Goal: Submit feedback/report problem

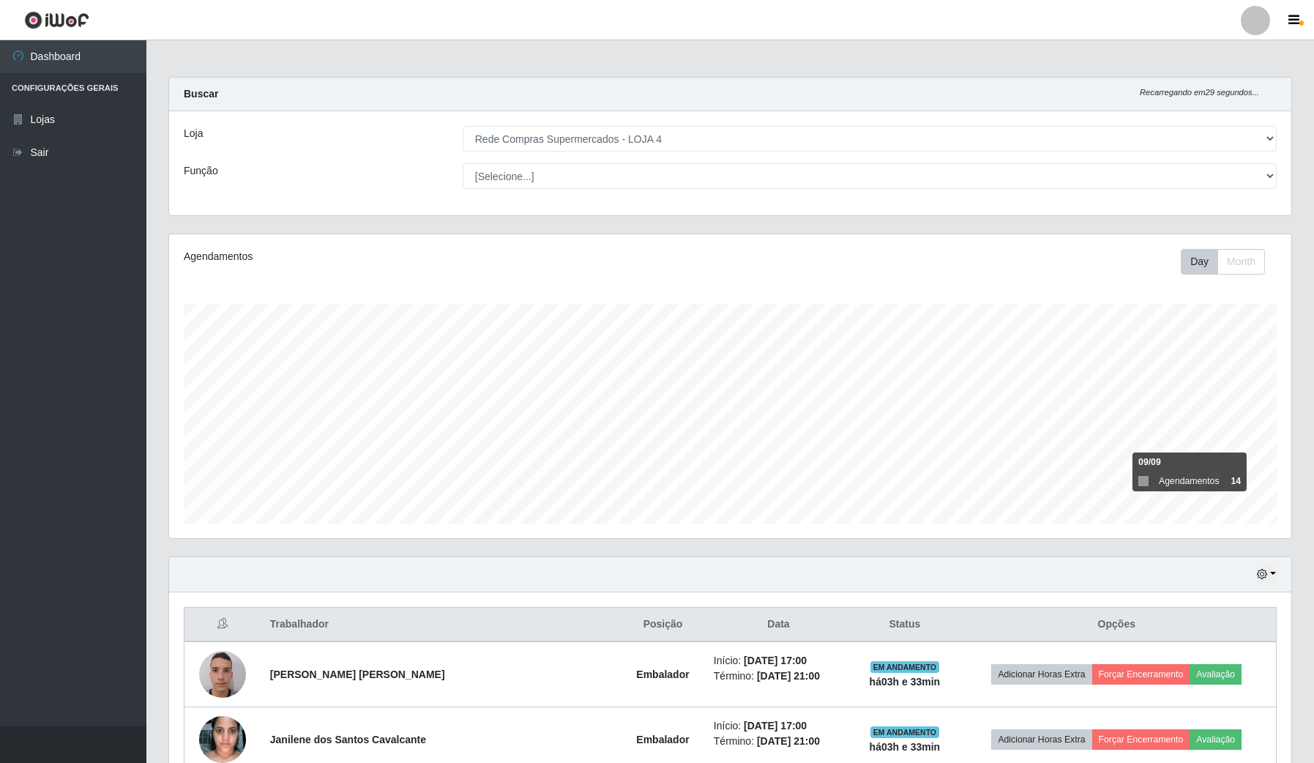
select select "159"
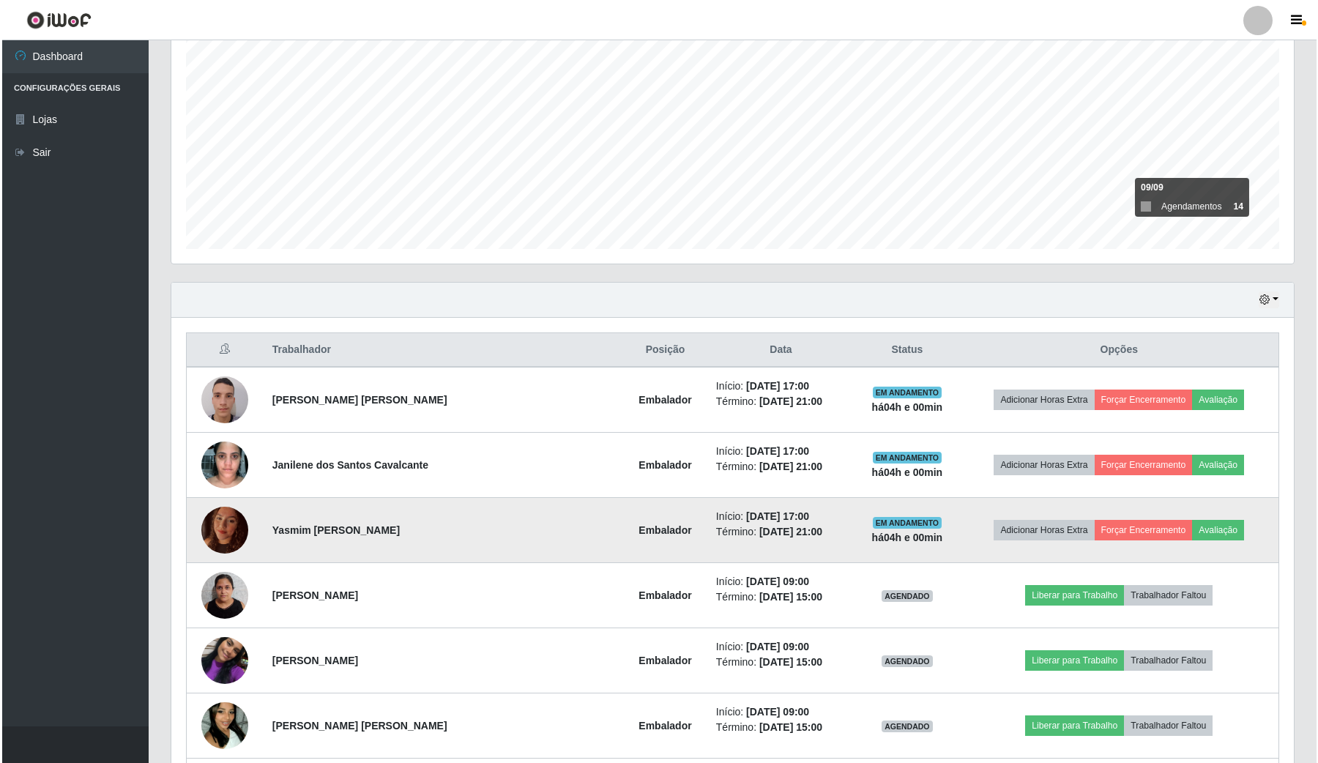
scroll to position [366, 0]
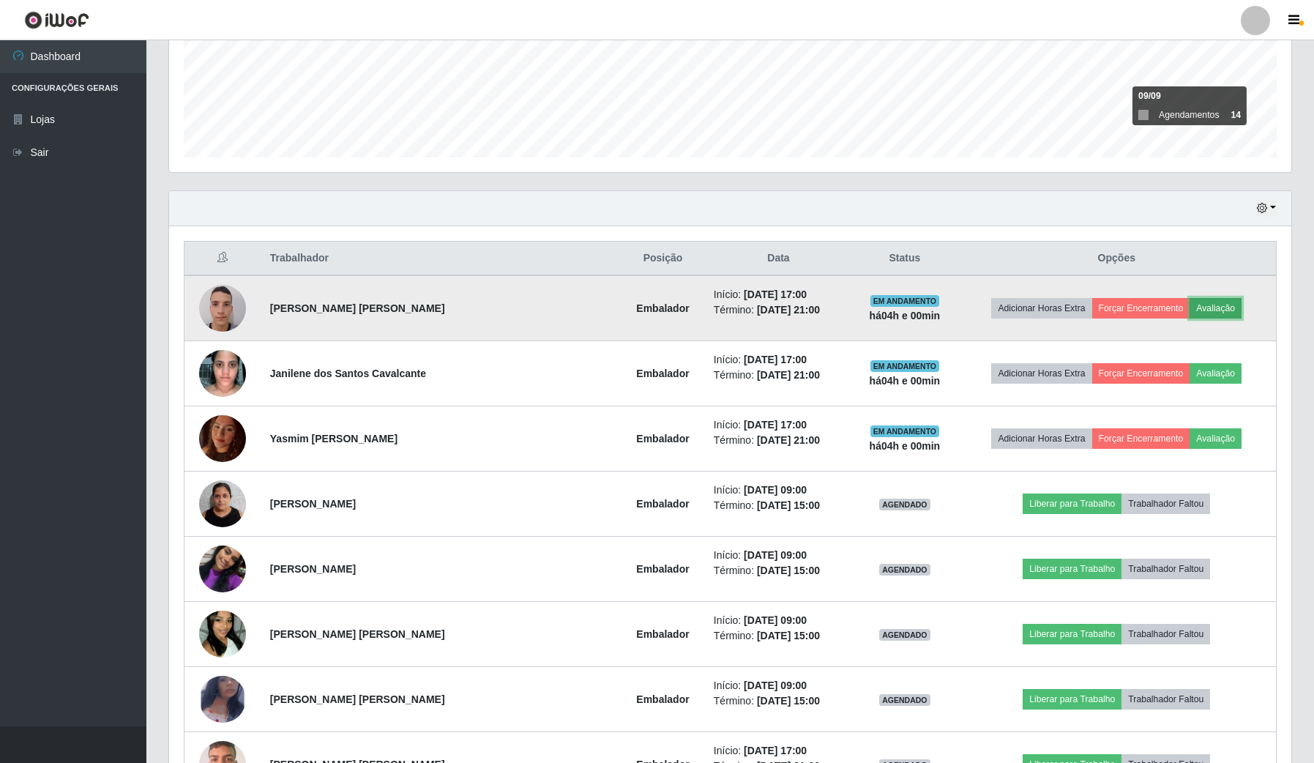
click at [1198, 308] on button "Avaliação" at bounding box center [1216, 308] width 52 height 21
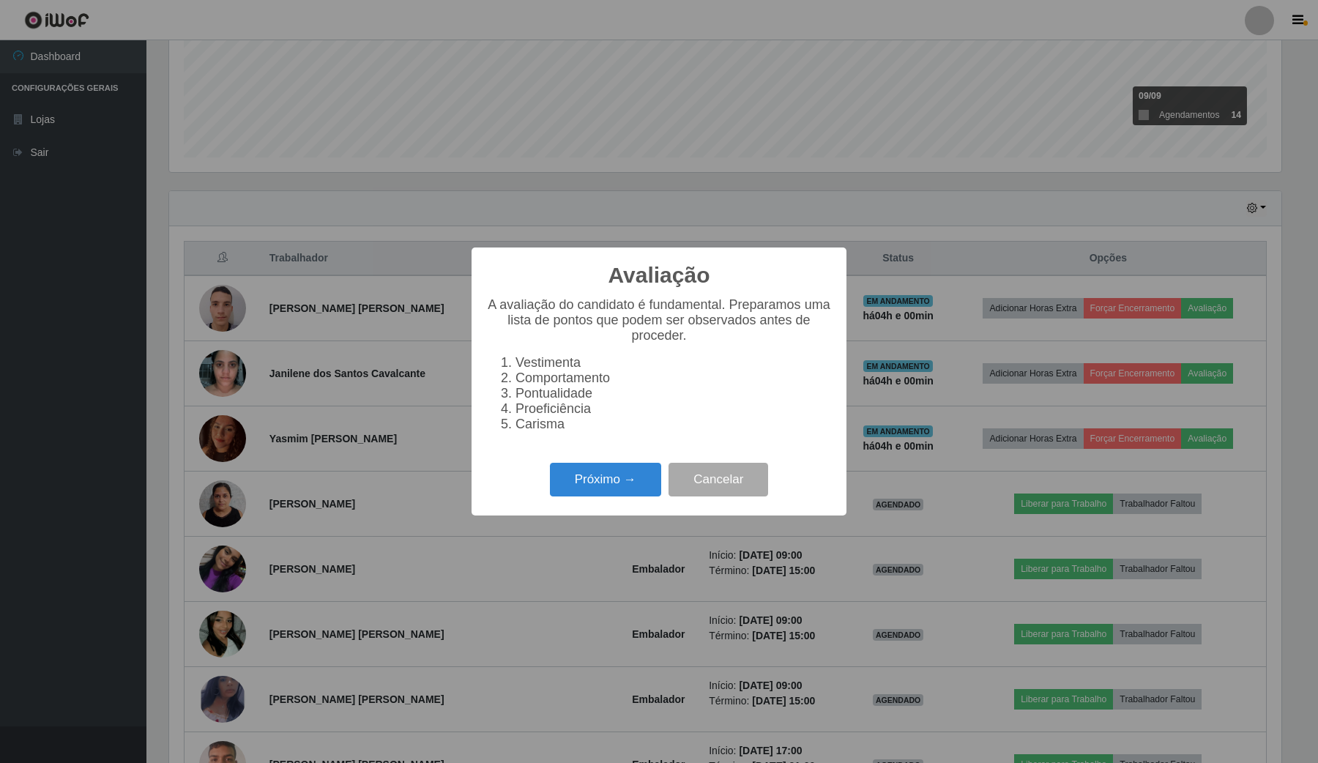
scroll to position [305, 1112]
click at [654, 484] on button "Próximo →" at bounding box center [605, 480] width 111 height 34
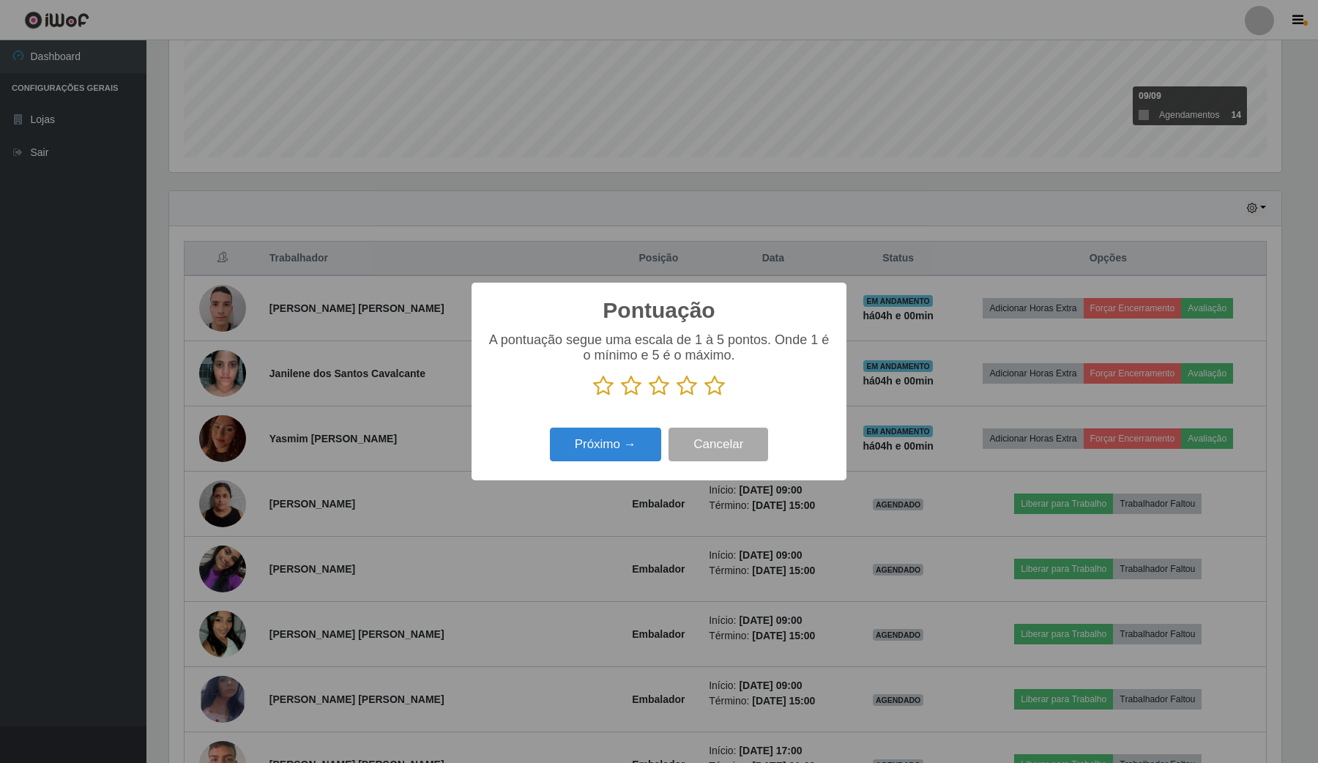
click at [710, 387] on icon at bounding box center [714, 386] width 21 height 22
click at [704, 397] on input "radio" at bounding box center [704, 397] width 0 height 0
click at [619, 460] on button "Próximo →" at bounding box center [605, 445] width 111 height 34
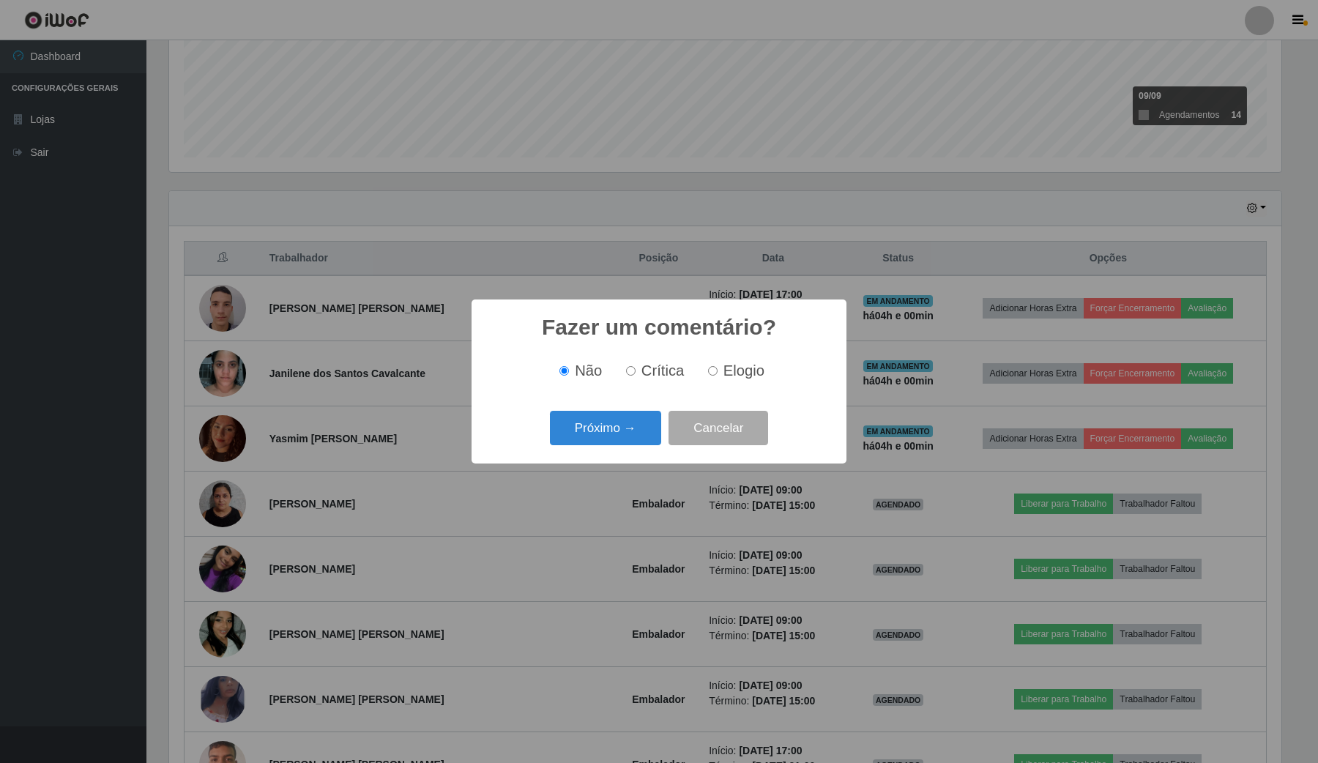
click at [637, 410] on div "Próximo → Cancelar" at bounding box center [659, 428] width 346 height 42
click at [633, 417] on button "Próximo →" at bounding box center [605, 428] width 111 height 34
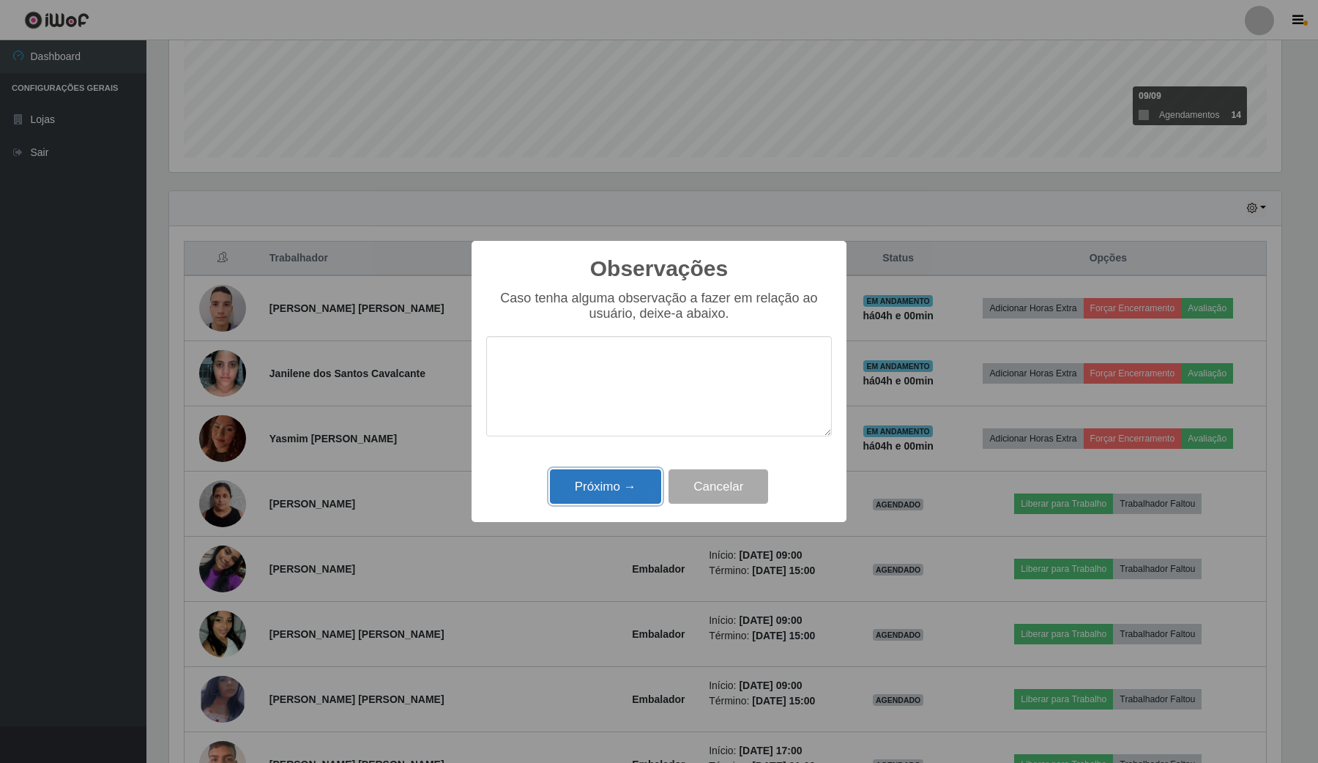
click at [606, 498] on button "Próximo →" at bounding box center [605, 486] width 111 height 34
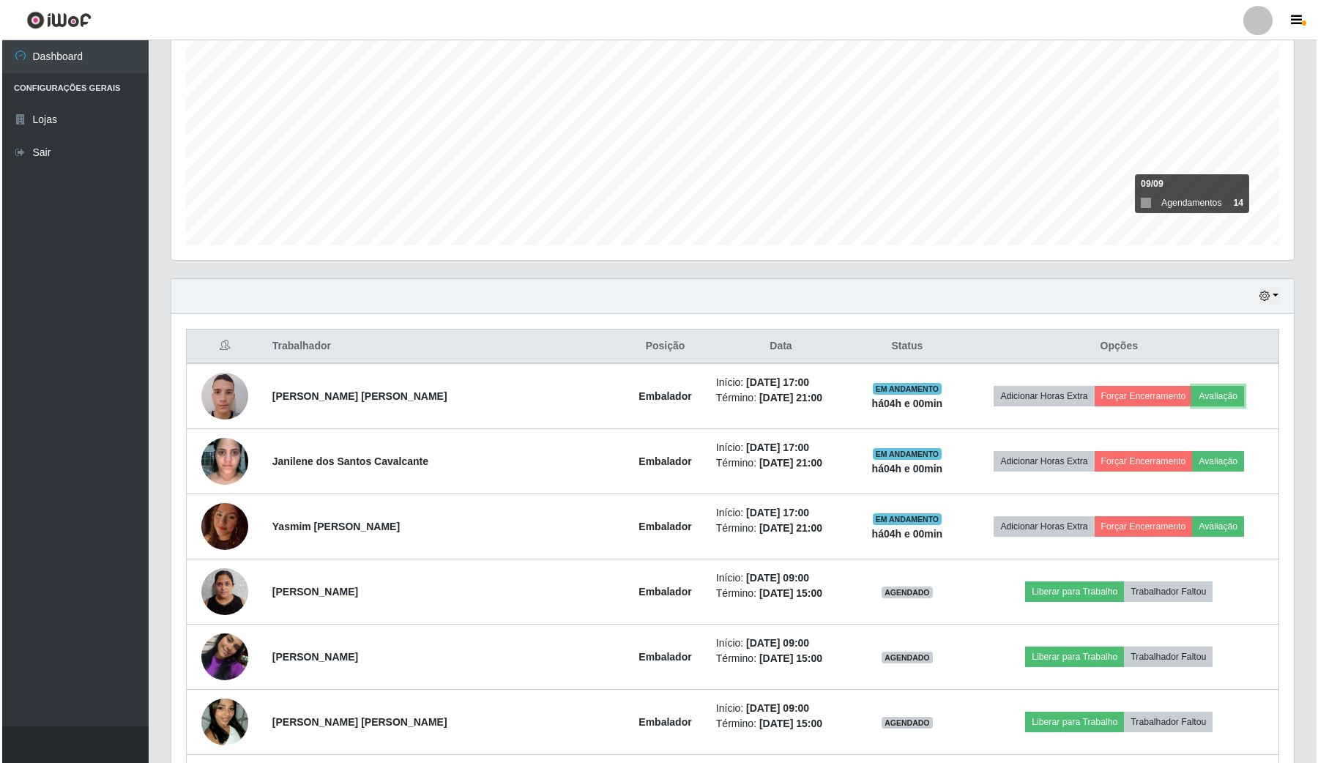
scroll to position [275, 0]
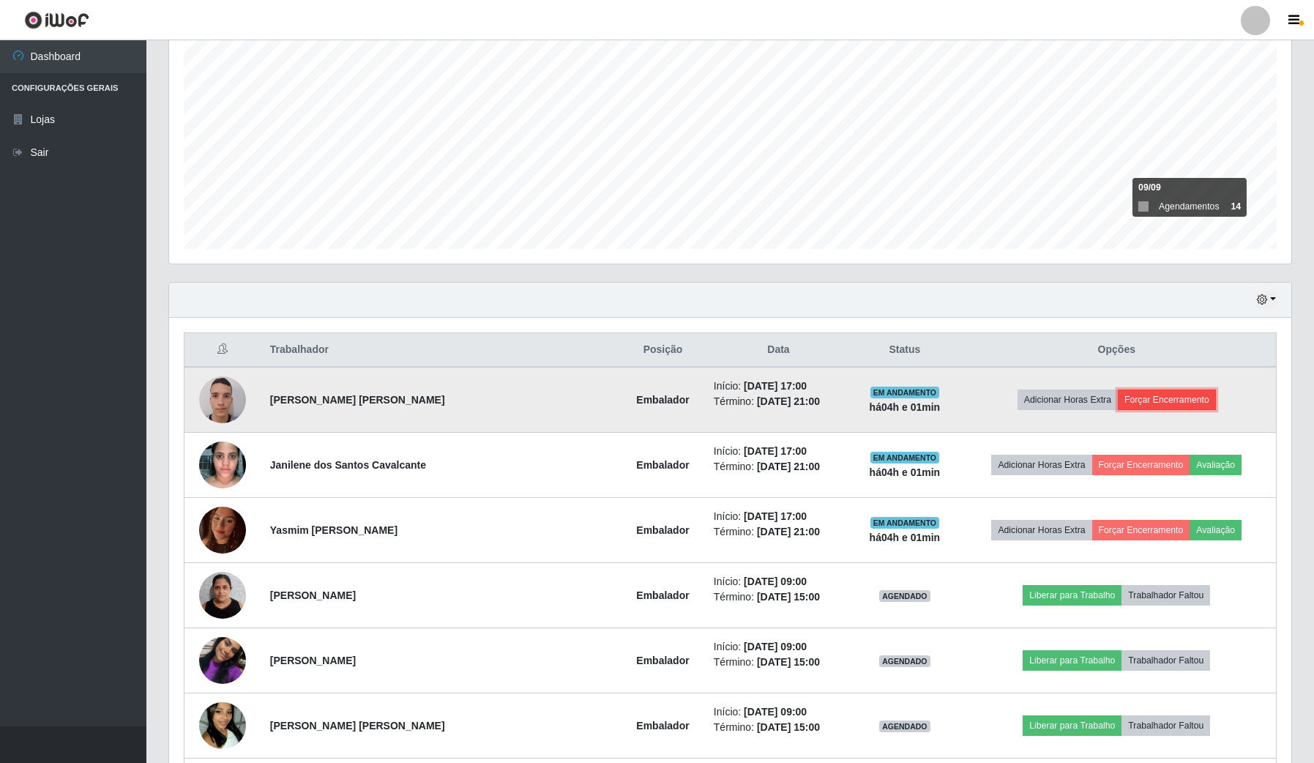
click at [1164, 401] on button "Forçar Encerramento" at bounding box center [1167, 400] width 98 height 21
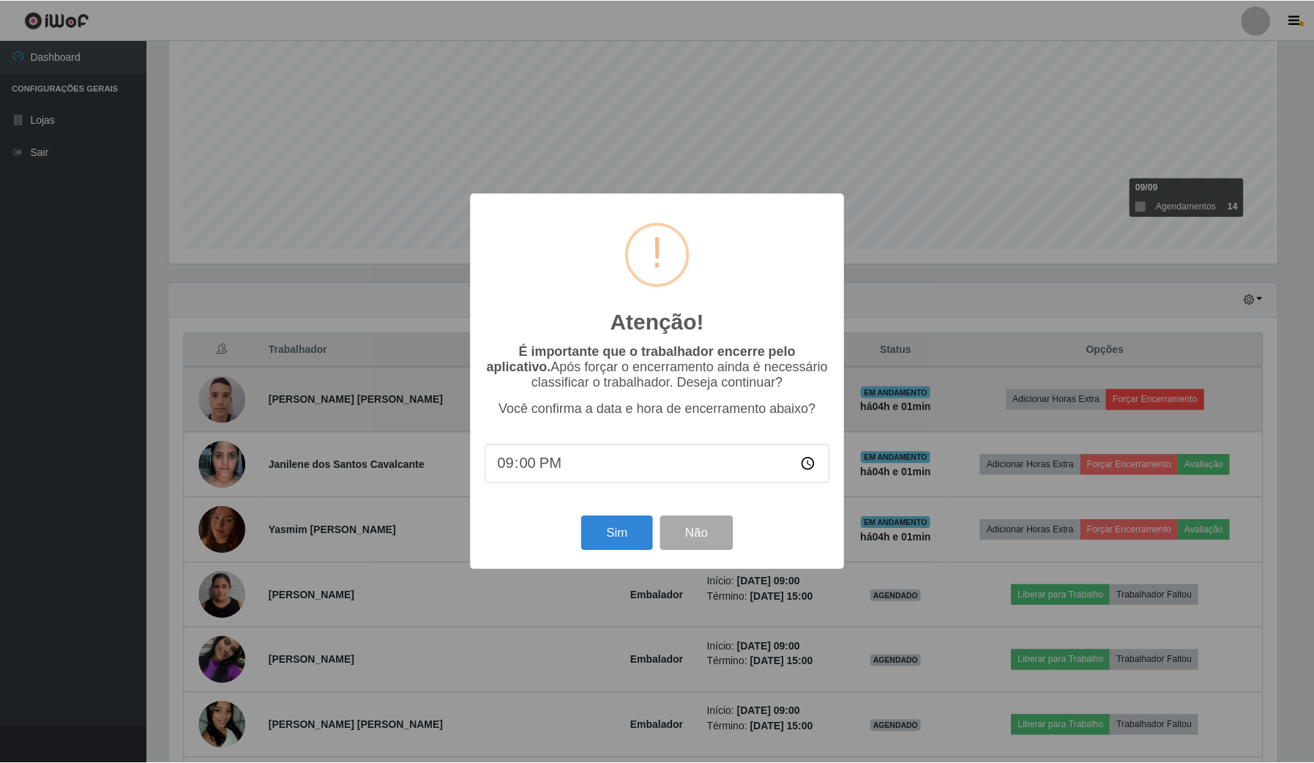
scroll to position [305, 1112]
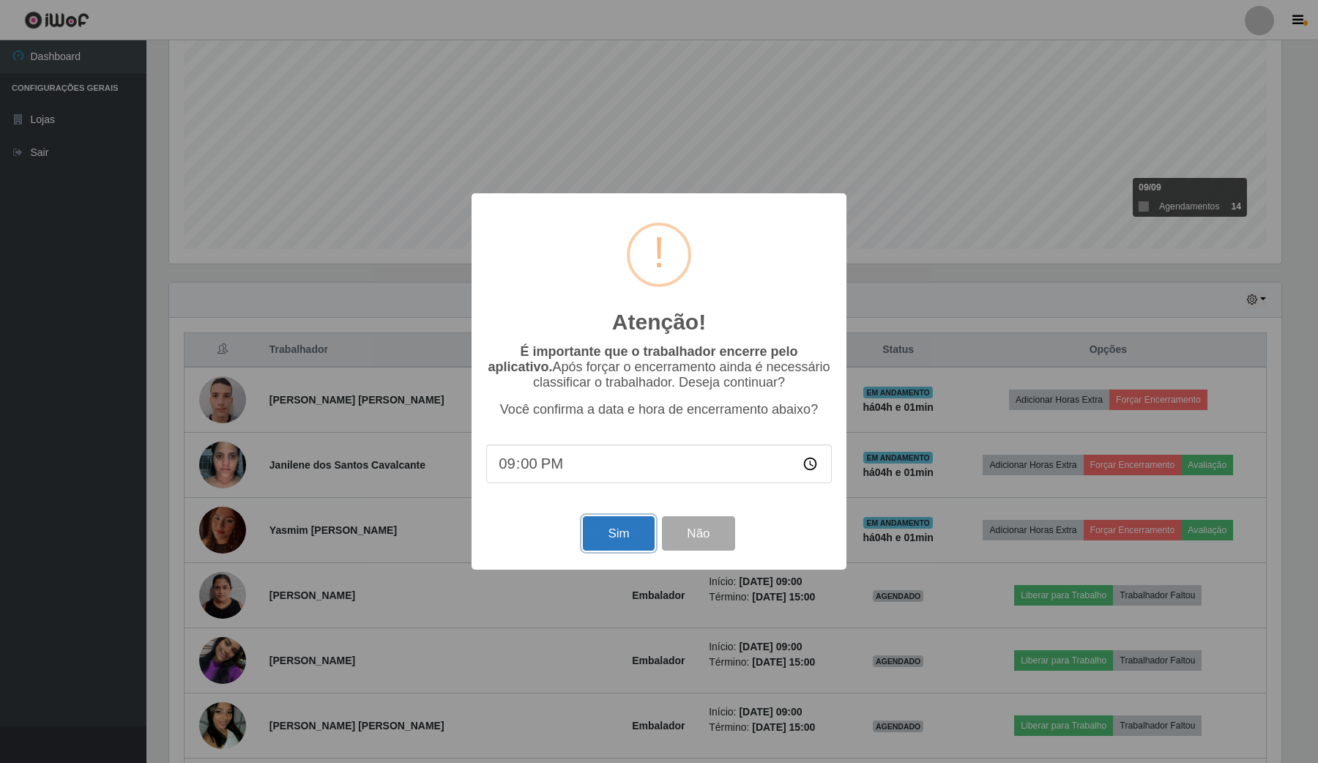
click at [639, 532] on button "Sim" at bounding box center [618, 533] width 71 height 34
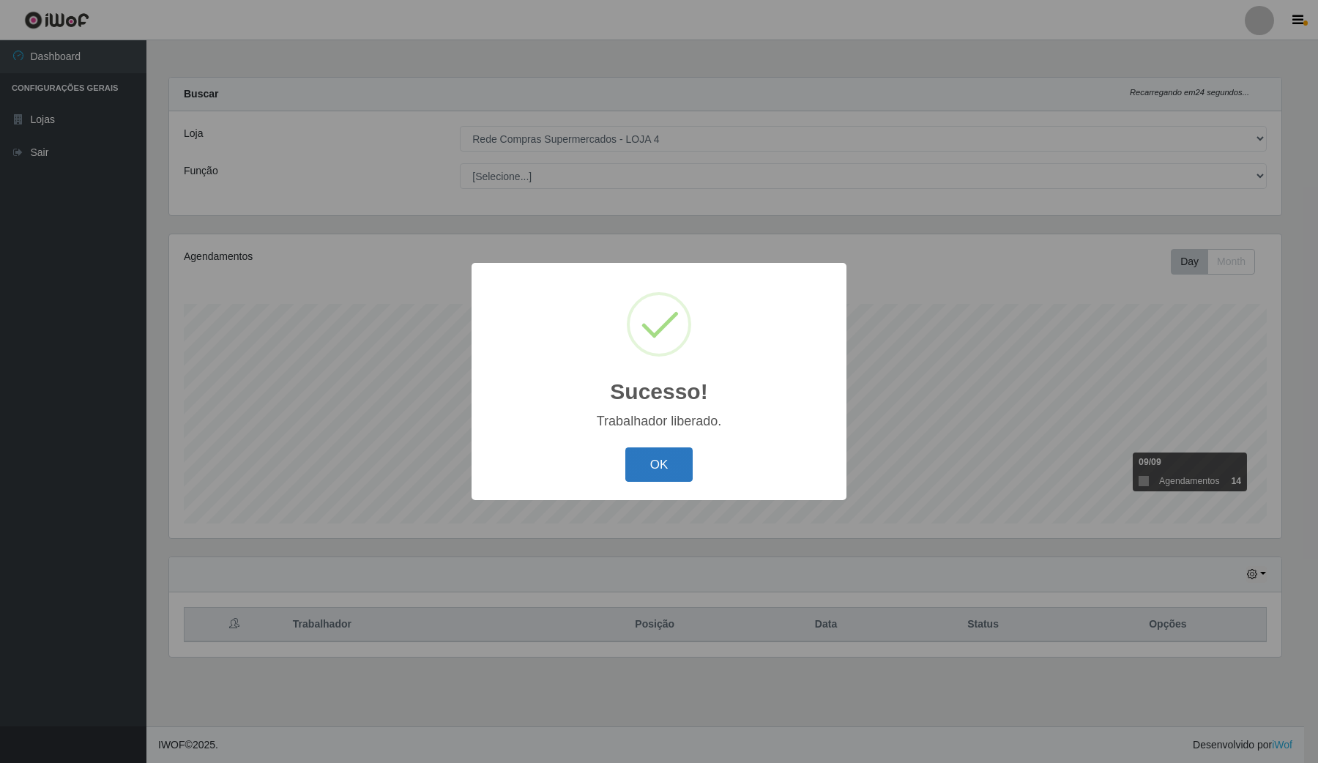
click at [653, 467] on button "OK" at bounding box center [659, 464] width 68 height 34
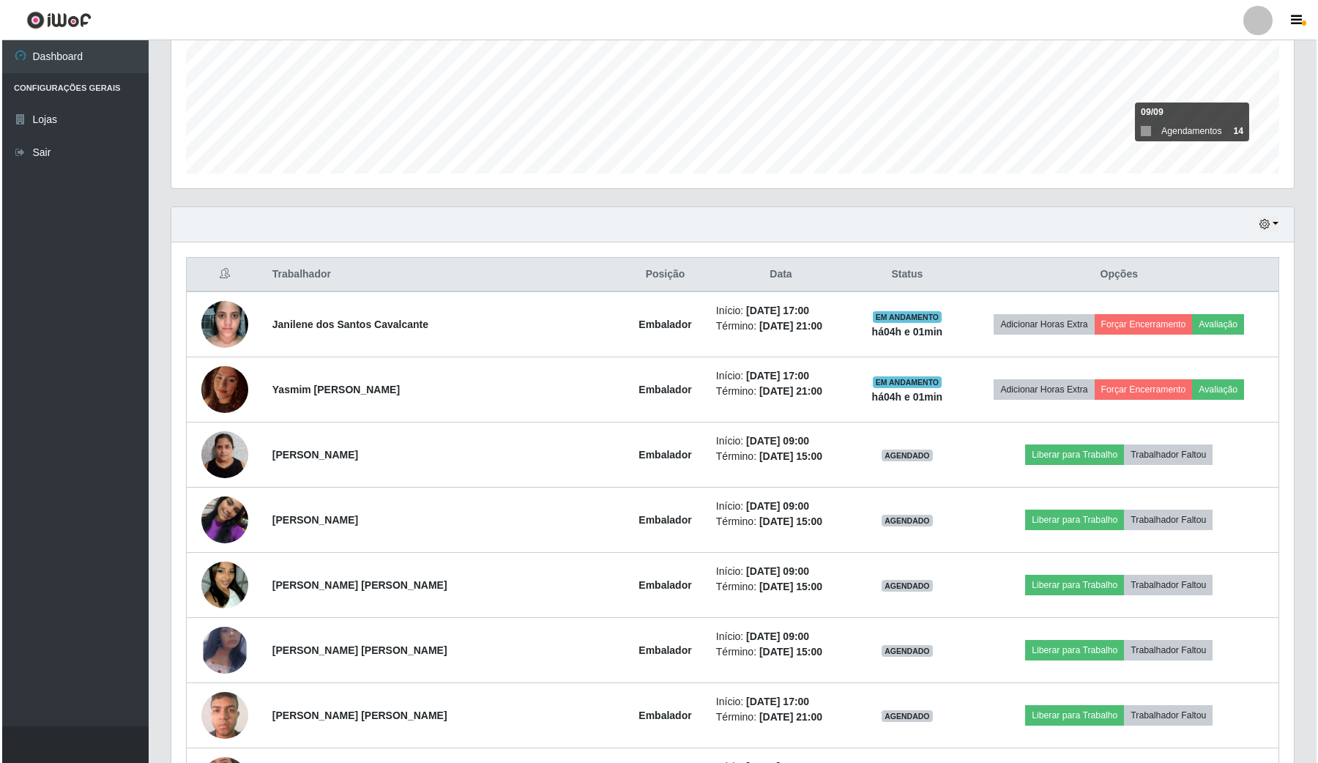
scroll to position [366, 0]
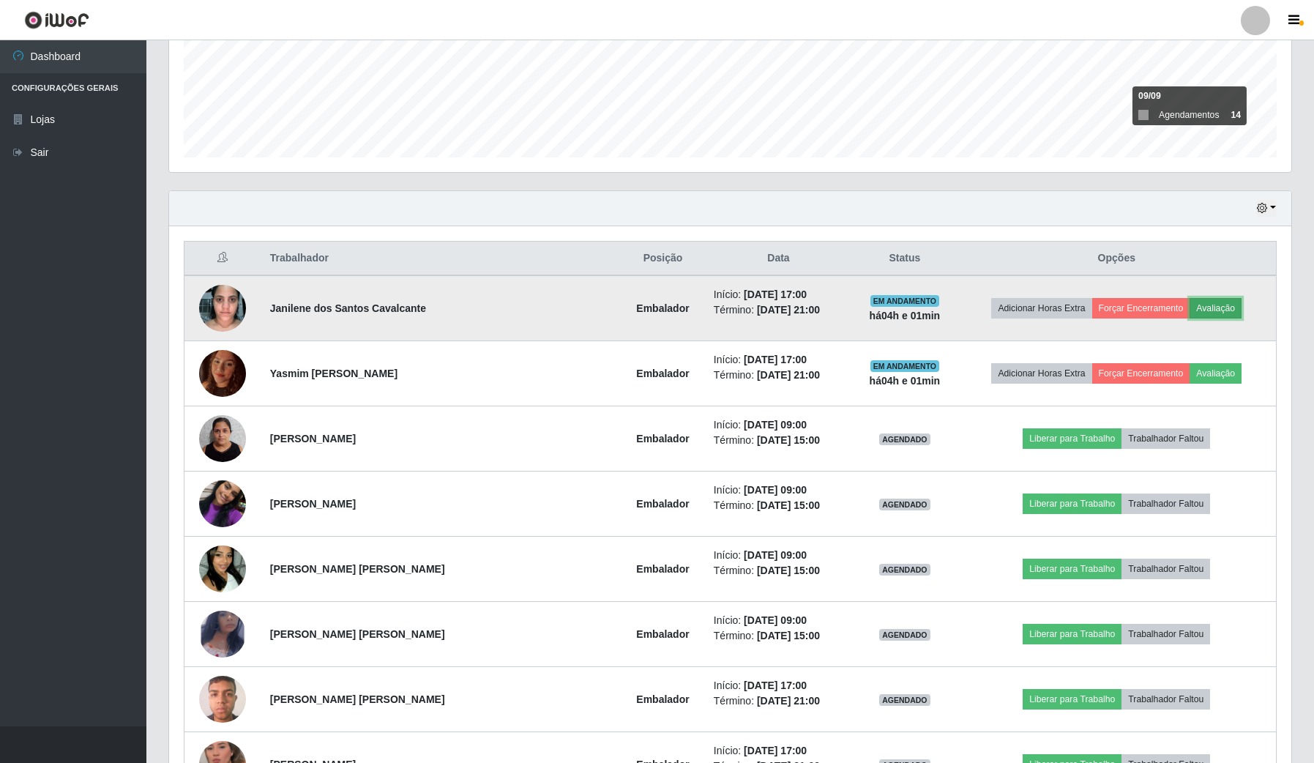
click at [1207, 310] on button "Avaliação" at bounding box center [1216, 308] width 52 height 21
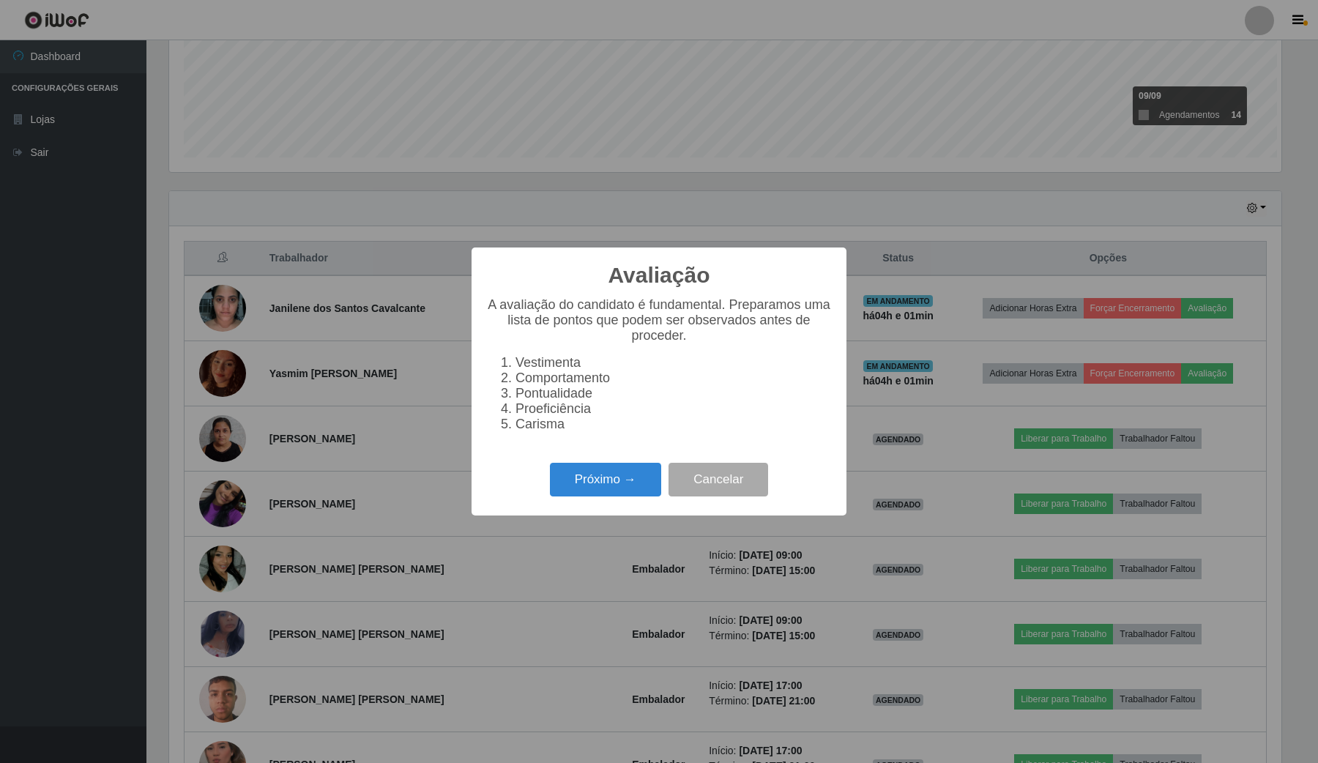
scroll to position [305, 1112]
click at [586, 496] on button "Próximo →" at bounding box center [605, 480] width 111 height 34
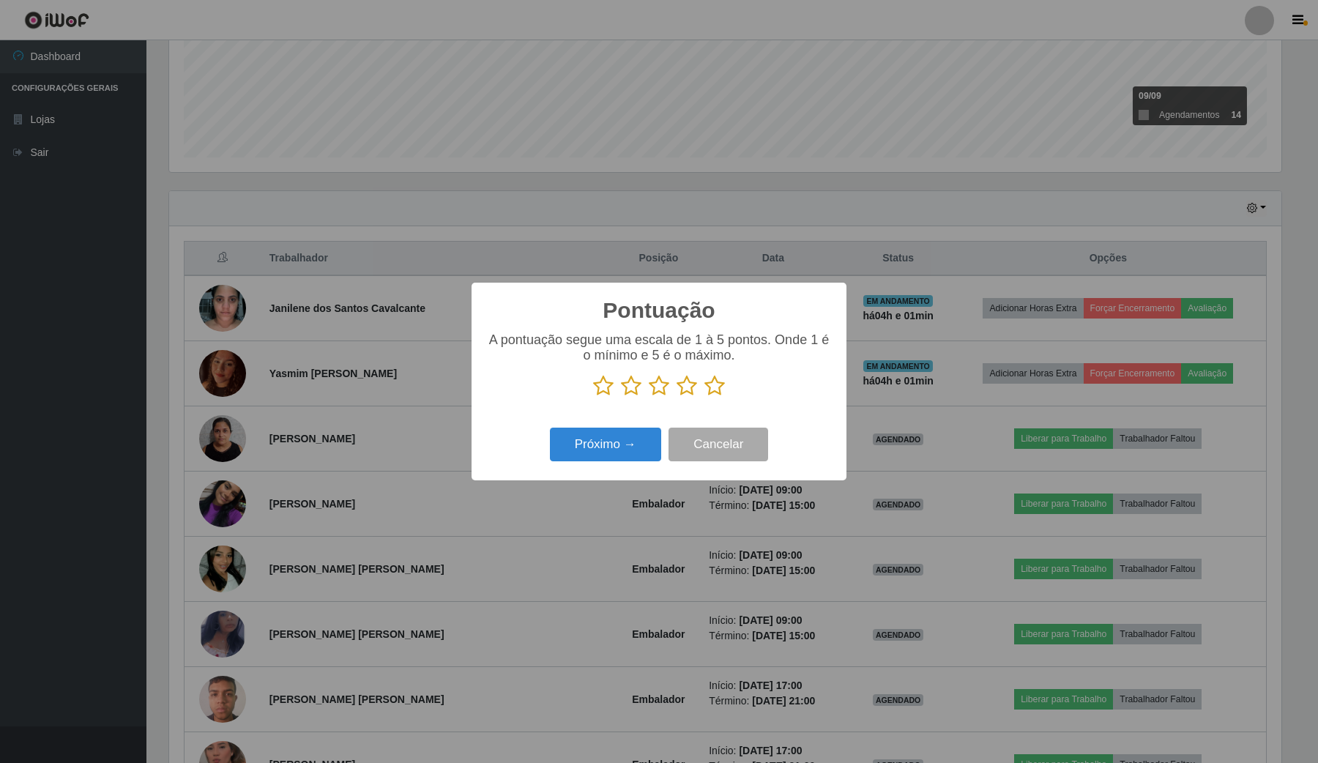
scroll to position [731950, 731142]
click at [716, 381] on icon at bounding box center [714, 386] width 21 height 22
click at [704, 397] on input "radio" at bounding box center [704, 397] width 0 height 0
click at [609, 442] on button "Próximo →" at bounding box center [605, 445] width 111 height 34
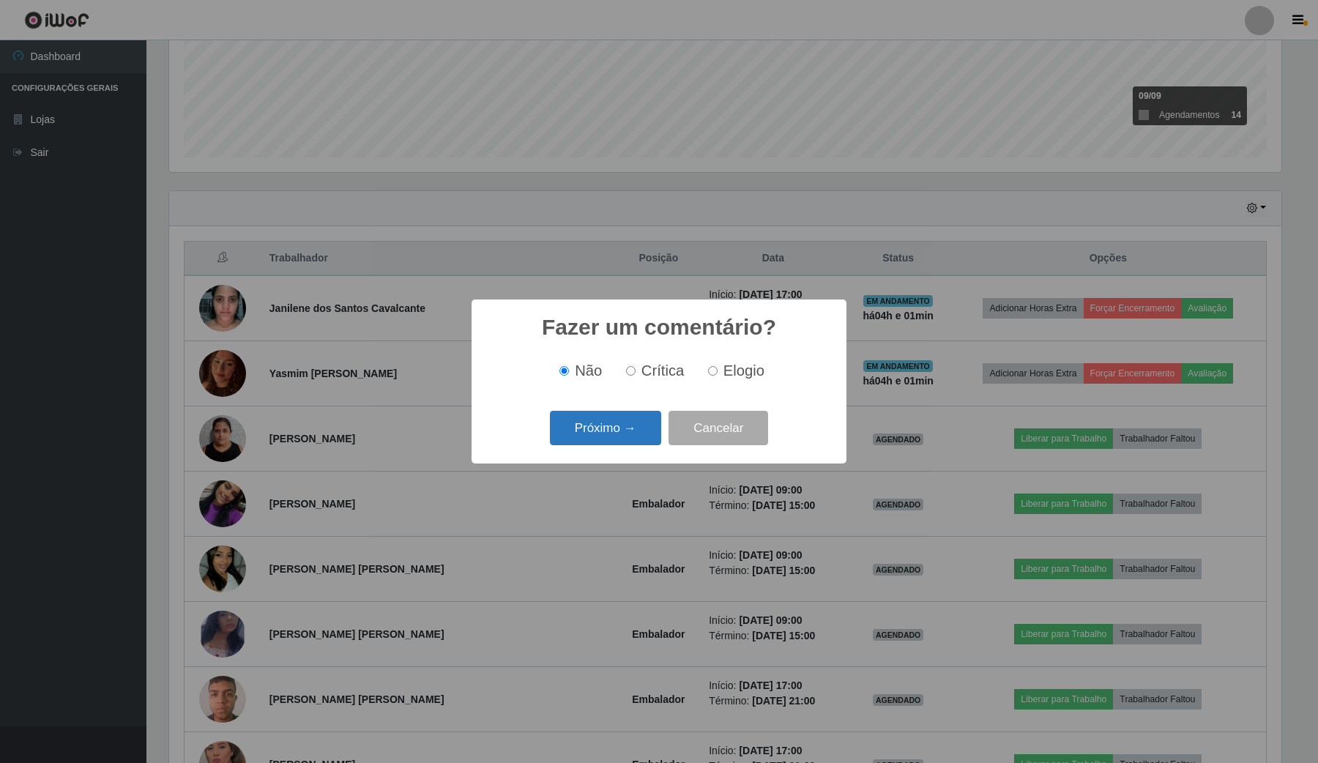
click at [647, 430] on button "Próximo →" at bounding box center [605, 428] width 111 height 34
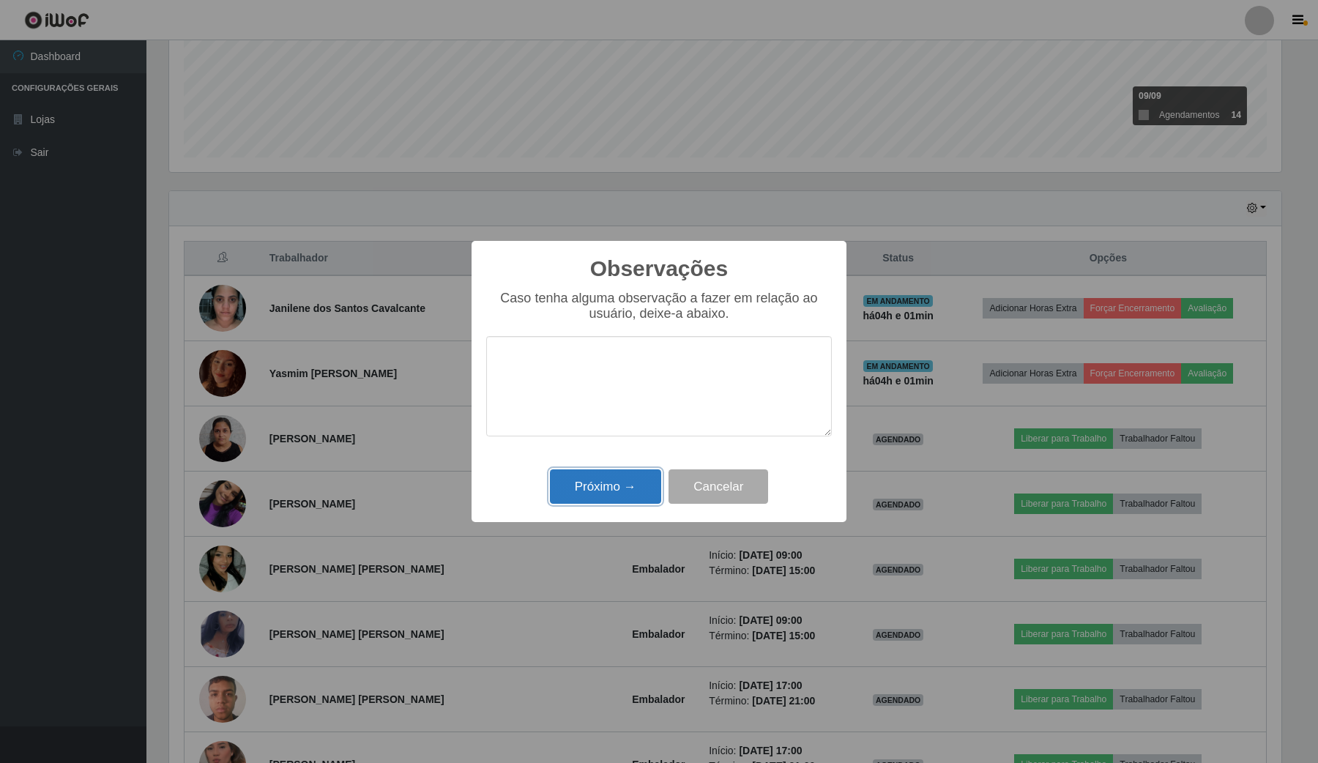
click at [613, 489] on button "Próximo →" at bounding box center [605, 486] width 111 height 34
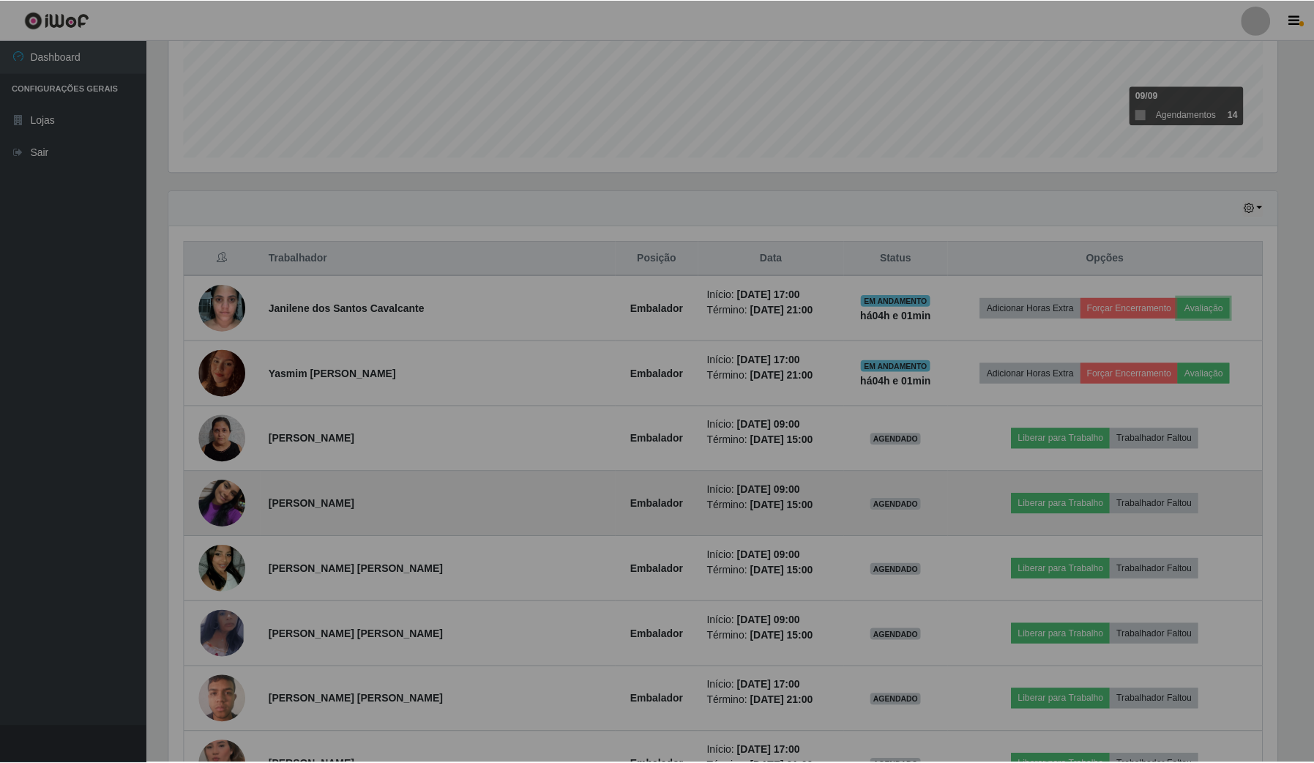
scroll to position [305, 1122]
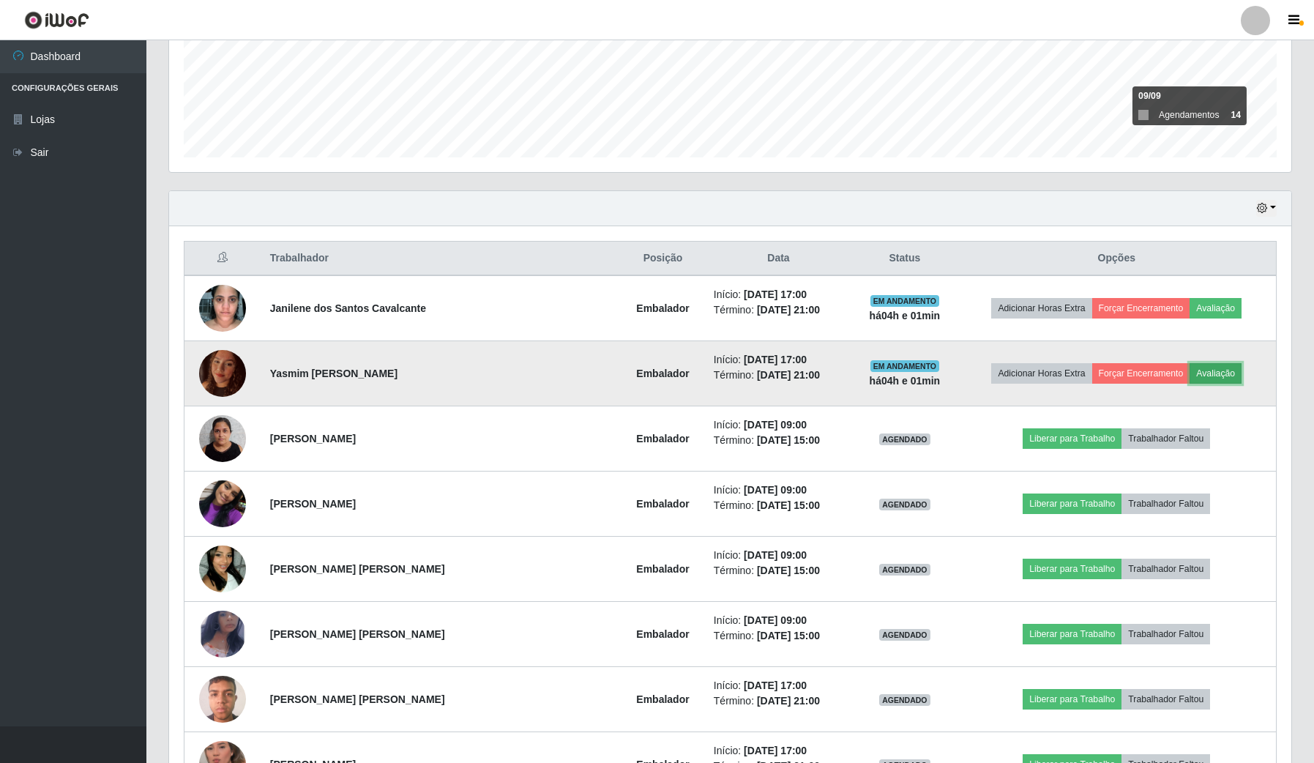
click at [1223, 367] on button "Avaliação" at bounding box center [1216, 373] width 52 height 21
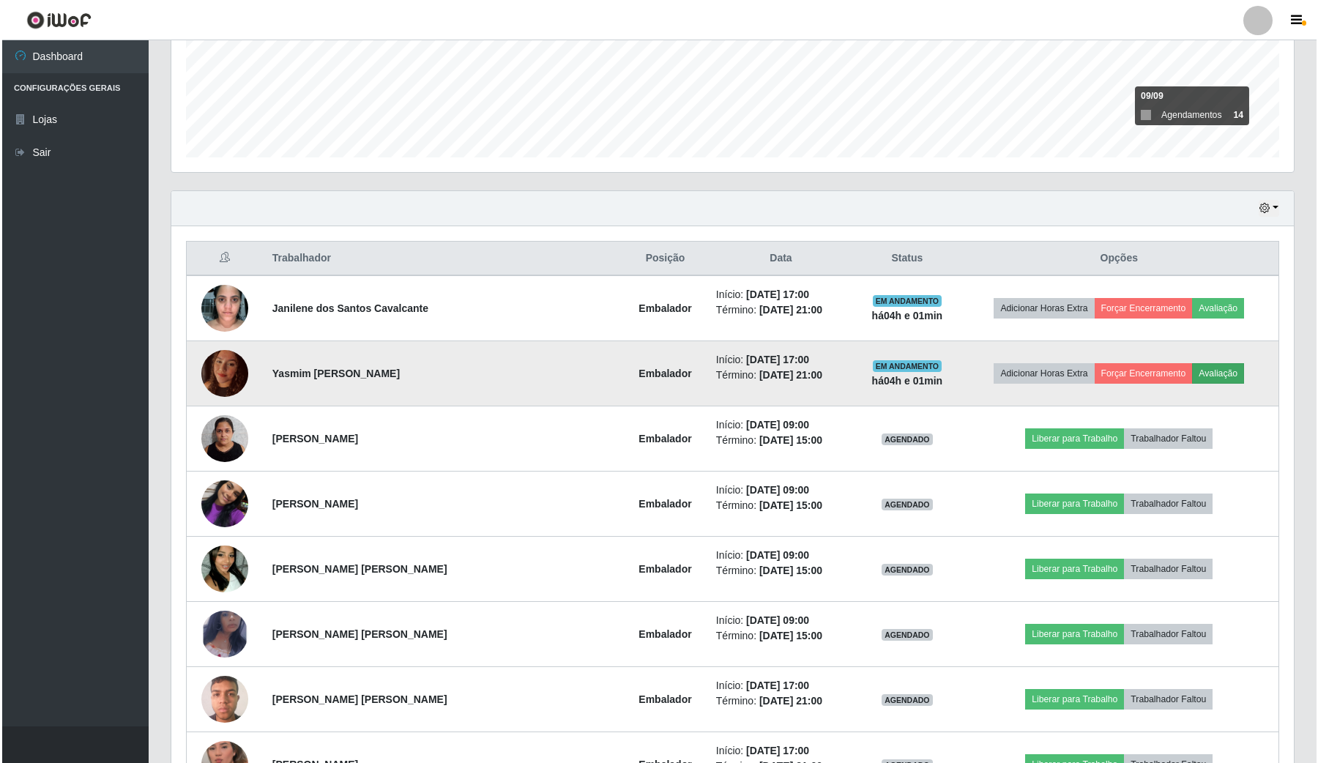
scroll to position [305, 1112]
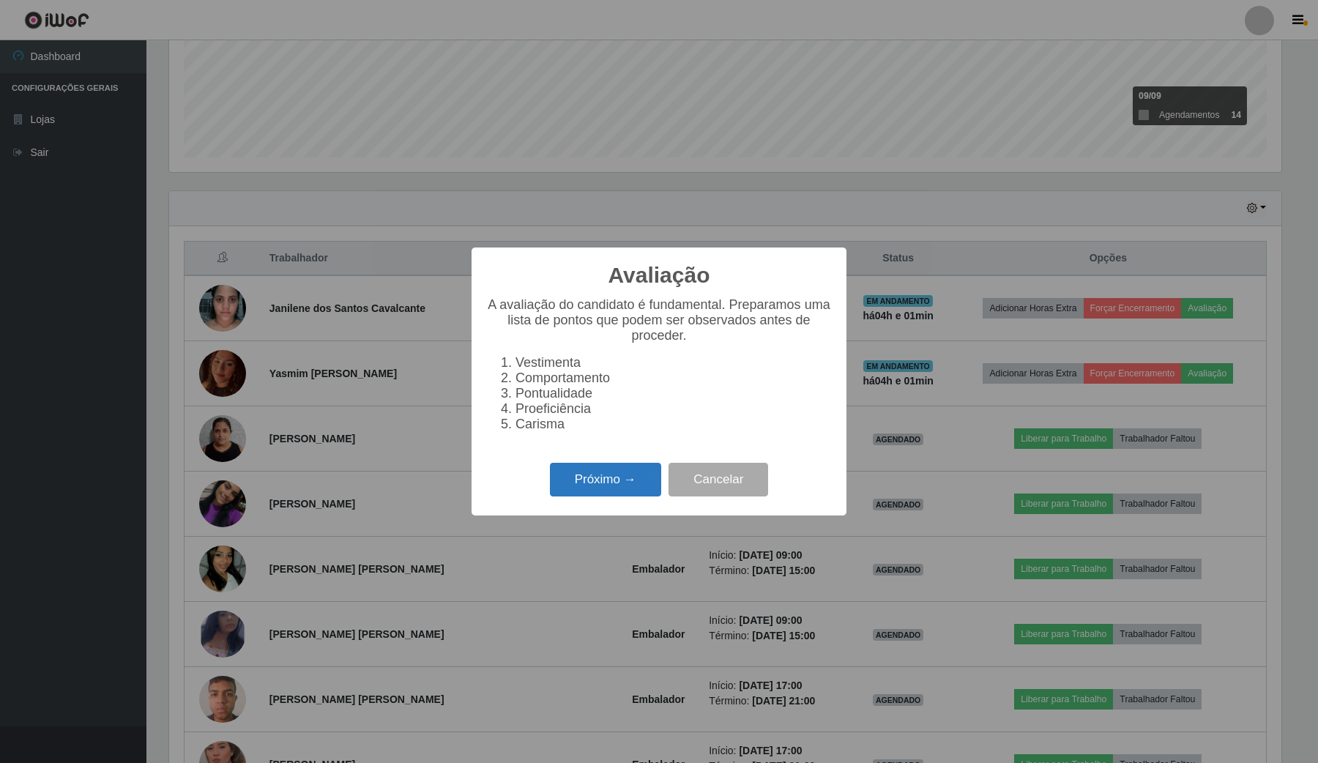
click at [601, 496] on button "Próximo →" at bounding box center [605, 480] width 111 height 34
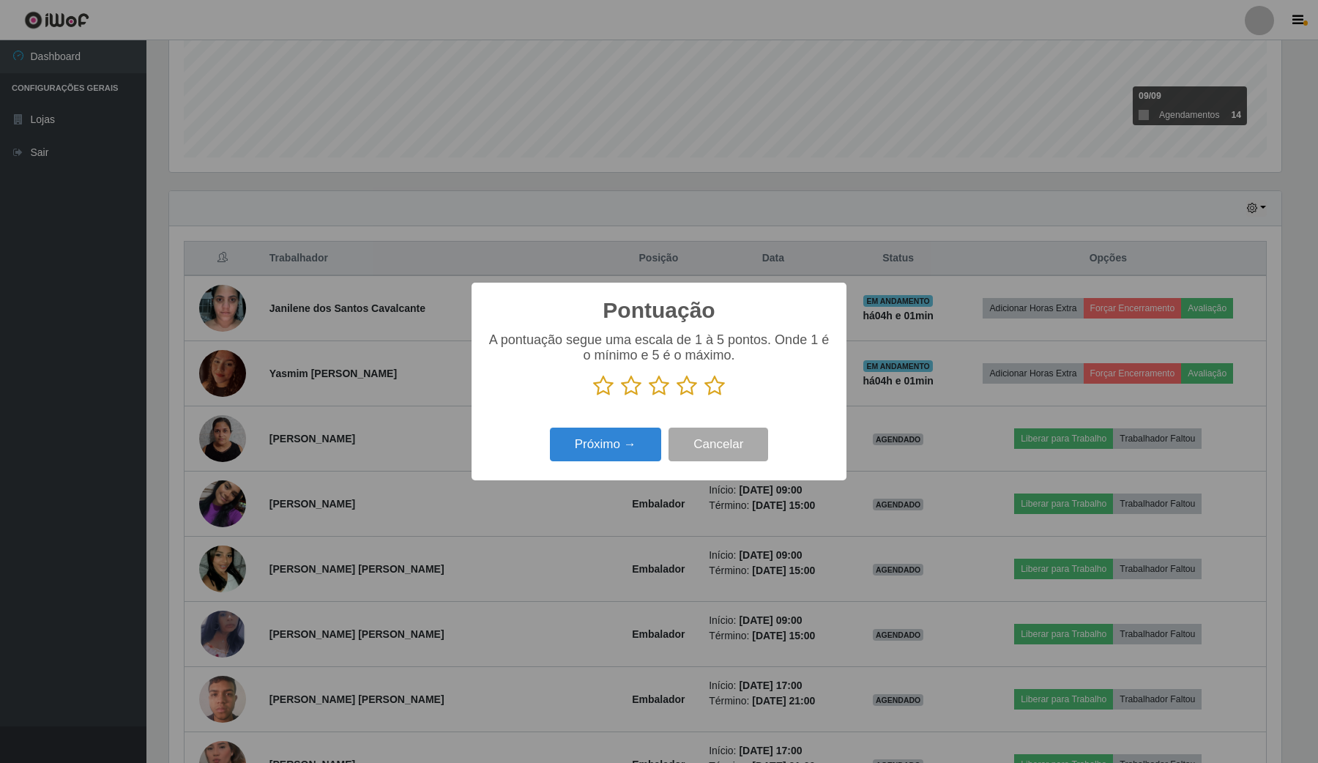
click at [716, 392] on icon at bounding box center [714, 386] width 21 height 22
click at [704, 397] on input "radio" at bounding box center [704, 397] width 0 height 0
click at [624, 444] on button "Próximo →" at bounding box center [605, 445] width 111 height 34
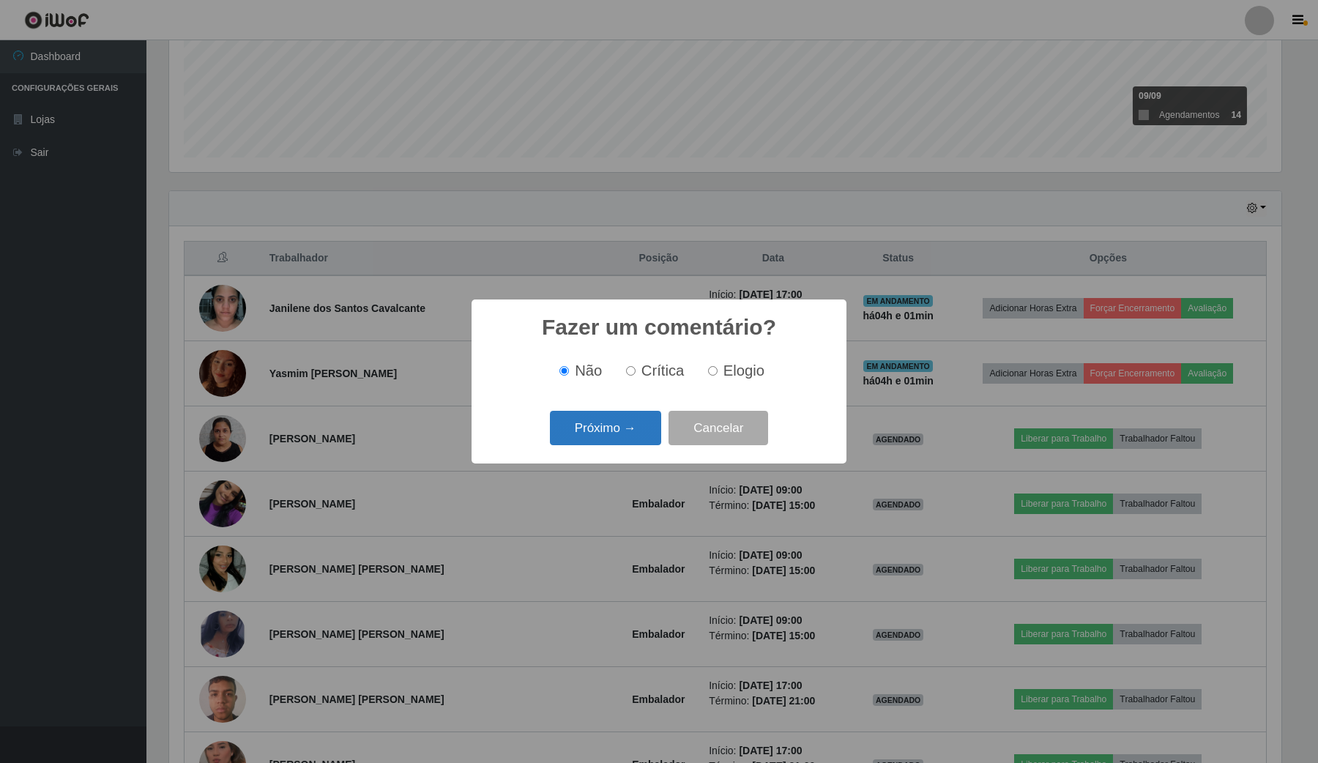
click at [617, 426] on button "Próximo →" at bounding box center [605, 428] width 111 height 34
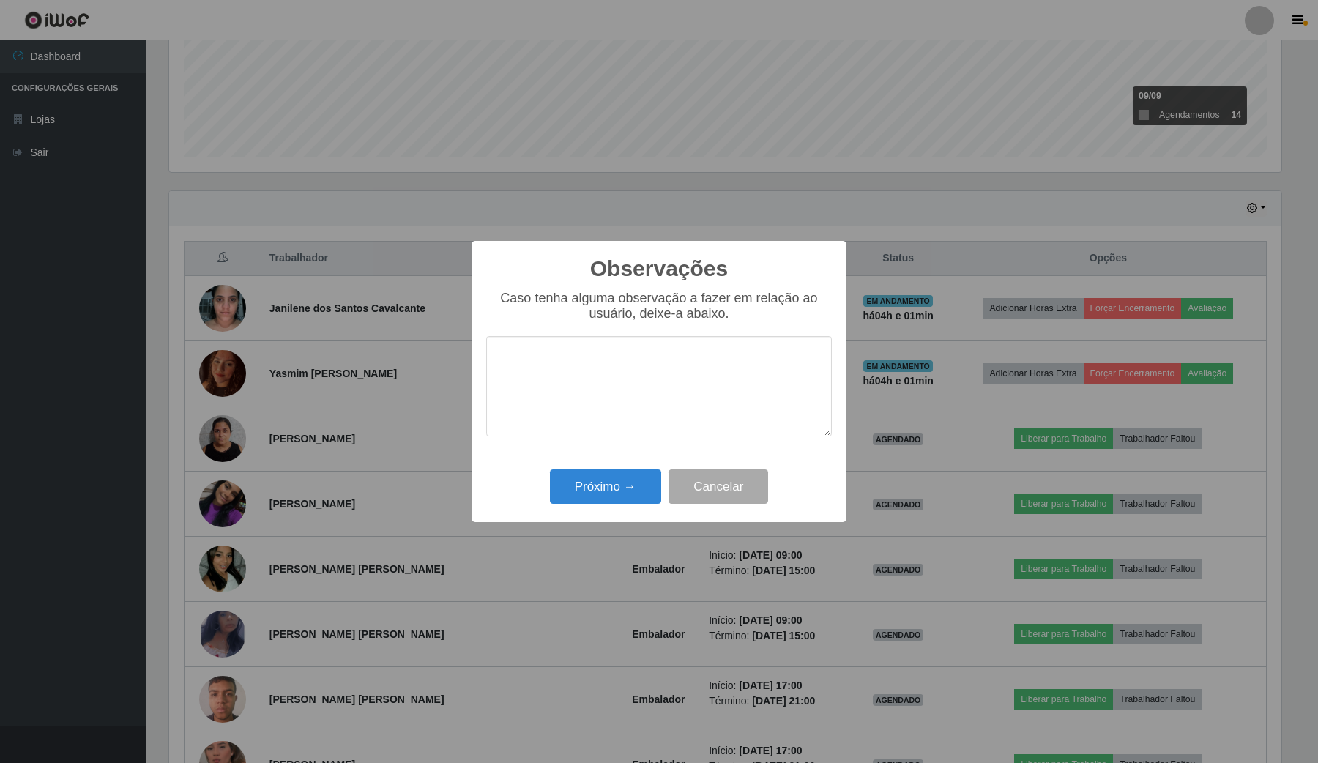
click at [619, 470] on div "Próximo → Cancelar" at bounding box center [659, 487] width 346 height 42
click at [614, 491] on button "Próximo →" at bounding box center [605, 486] width 111 height 34
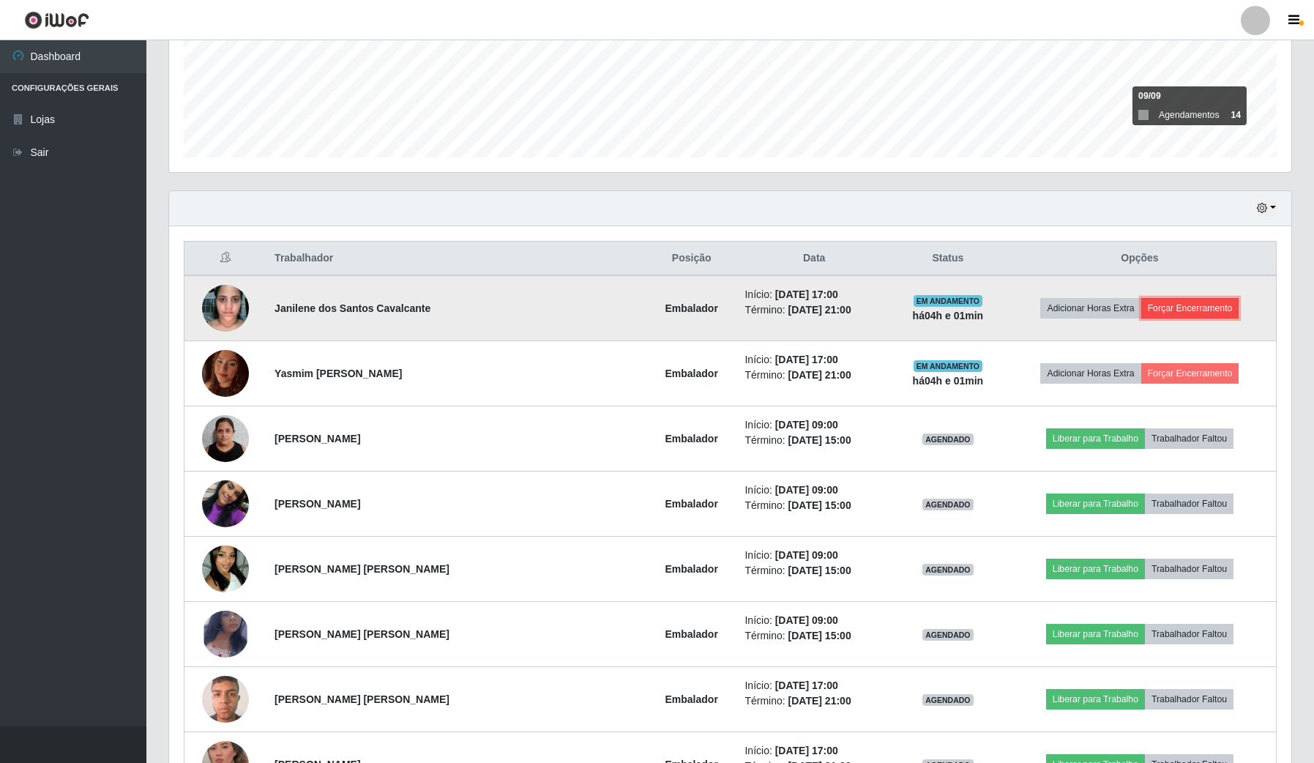
click at [1205, 315] on button "Forçar Encerramento" at bounding box center [1191, 308] width 98 height 21
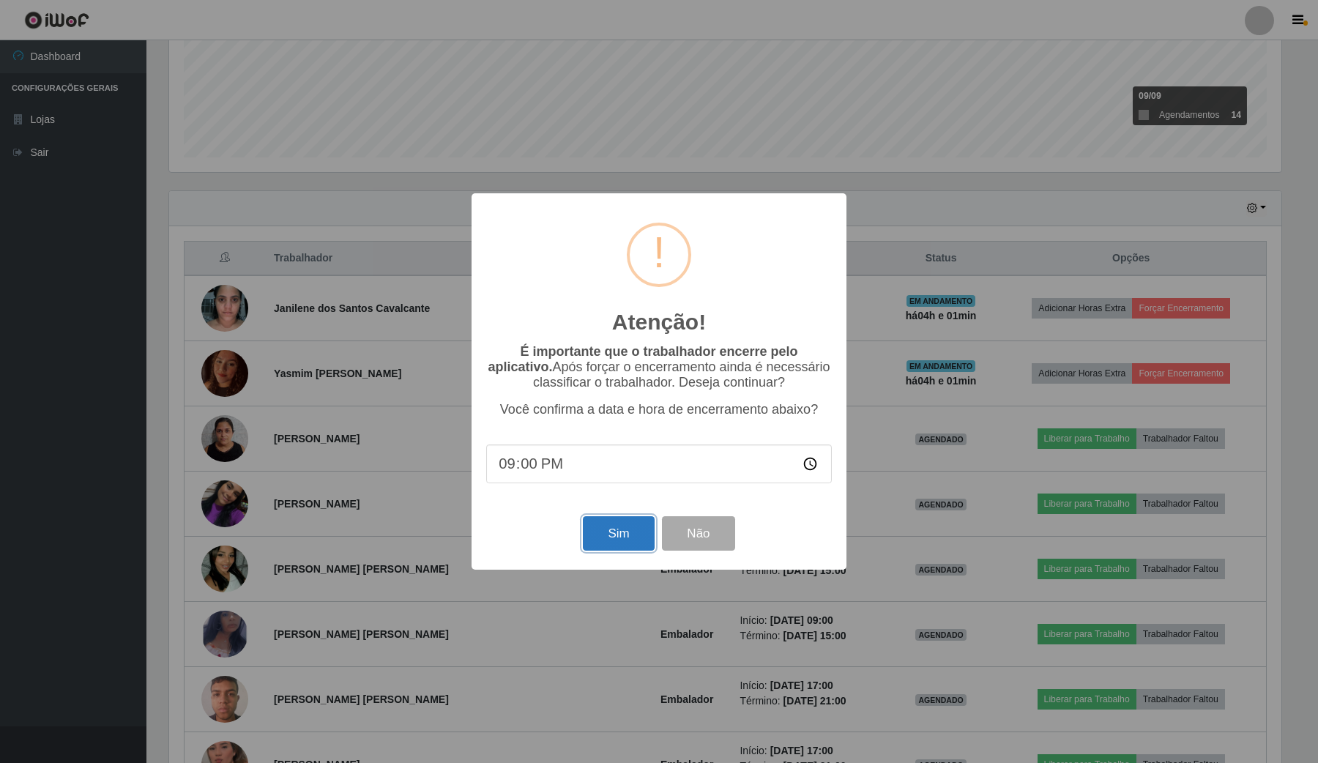
click at [609, 546] on button "Sim" at bounding box center [618, 533] width 71 height 34
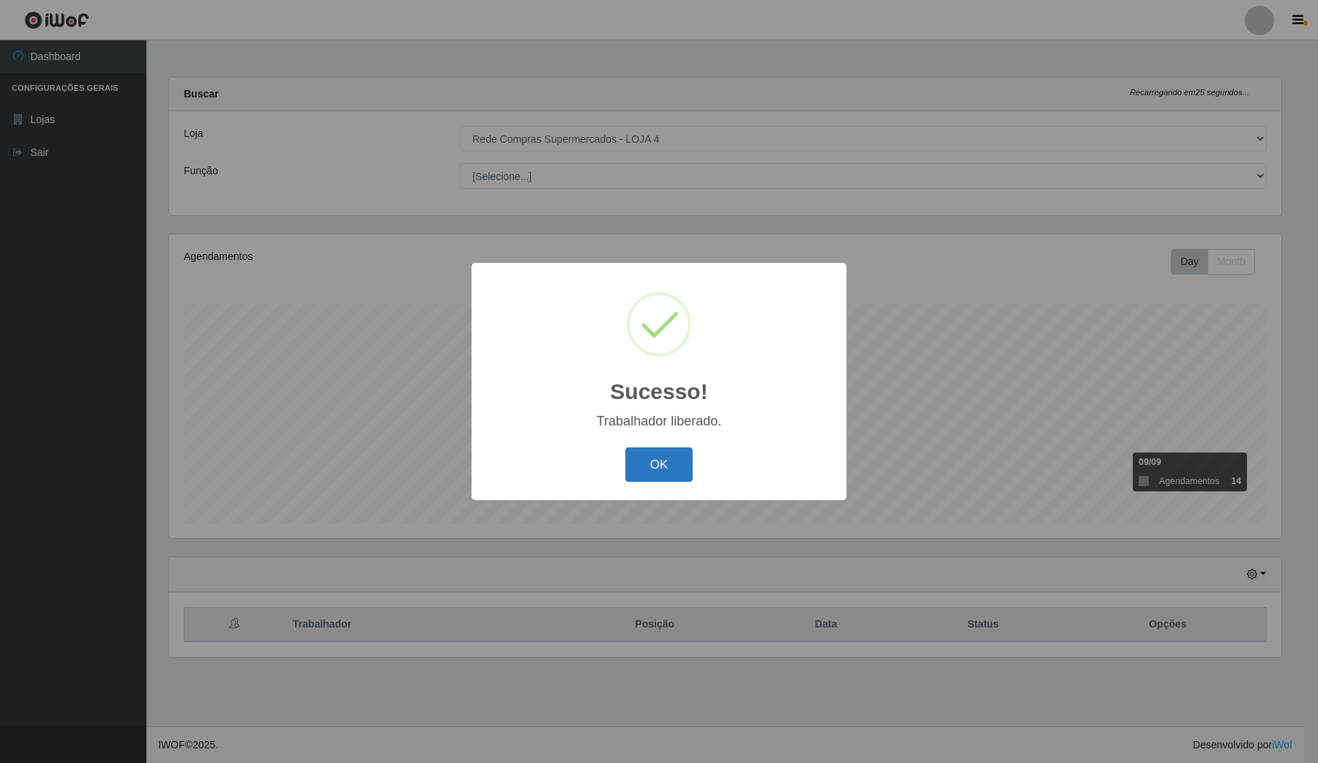
click at [685, 456] on button "OK" at bounding box center [659, 464] width 68 height 34
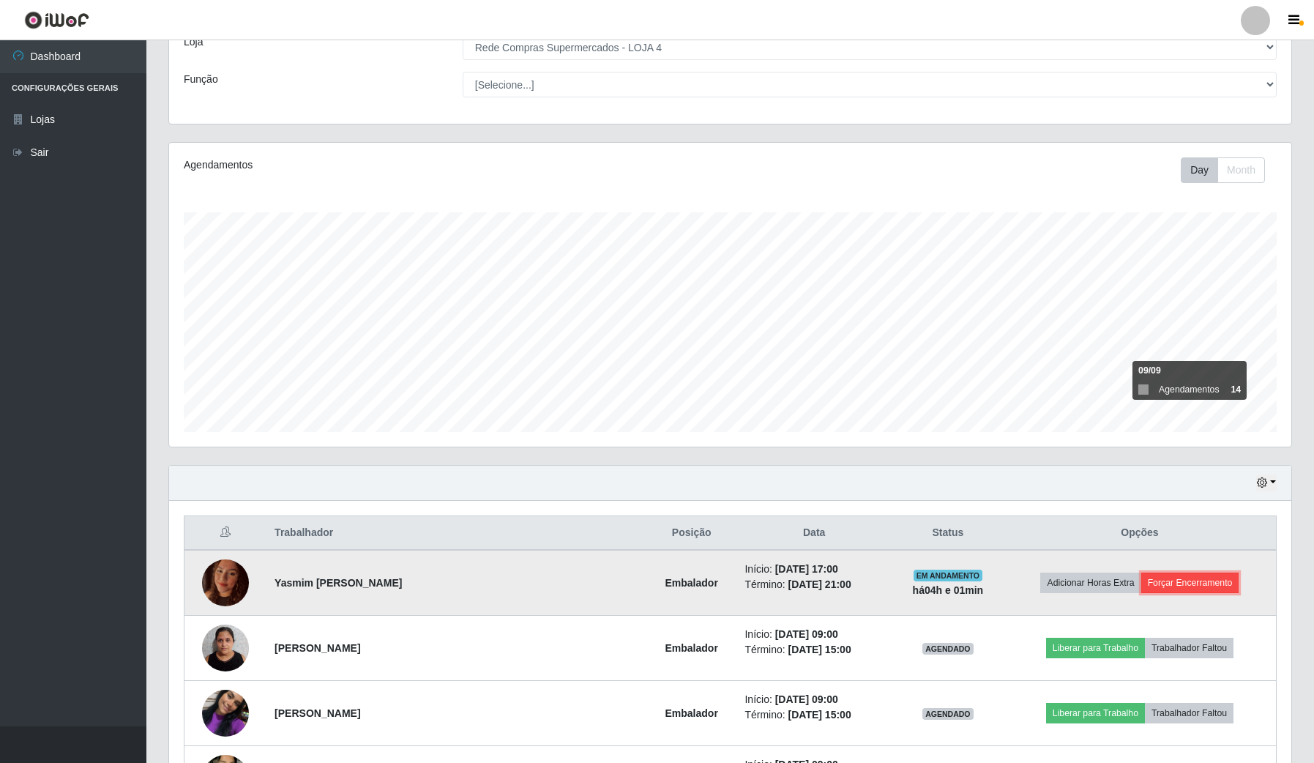
click at [1161, 576] on button "Forçar Encerramento" at bounding box center [1191, 583] width 98 height 21
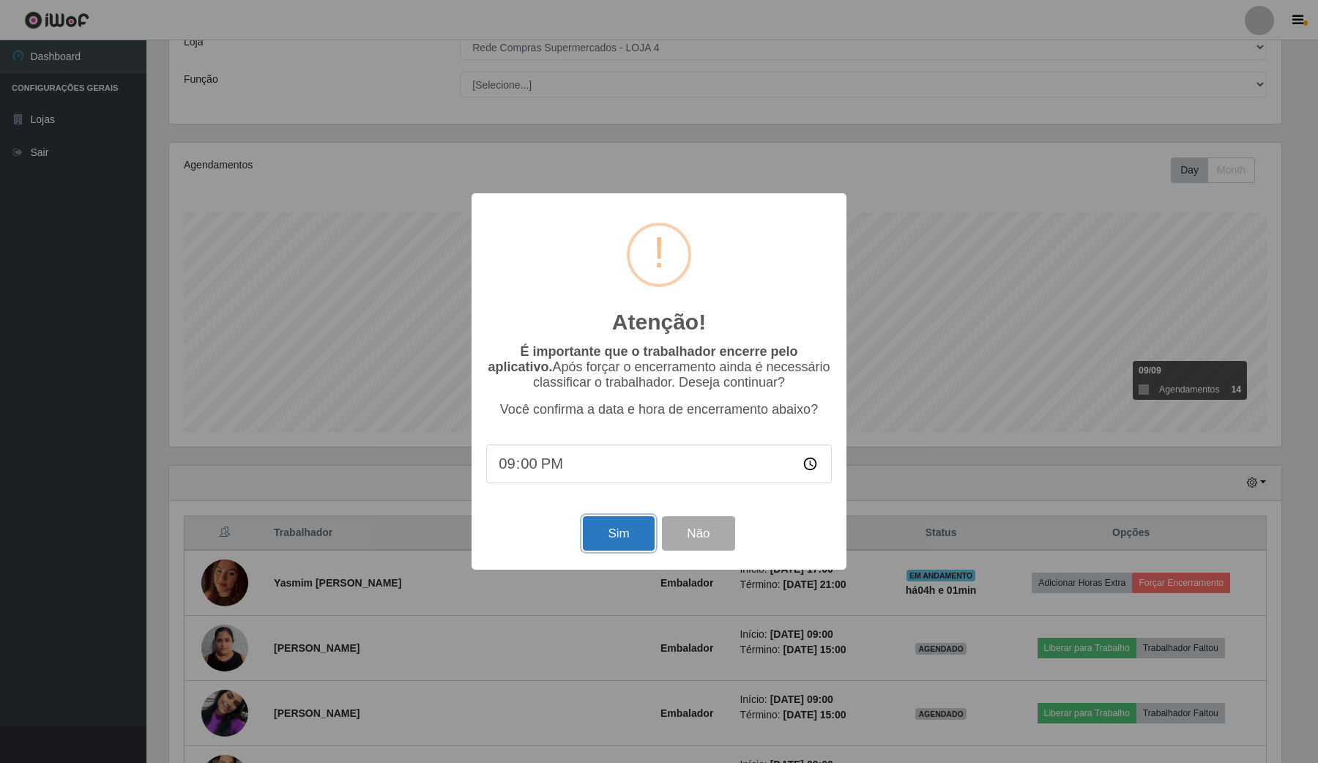
click at [617, 521] on button "Sim" at bounding box center [618, 533] width 71 height 34
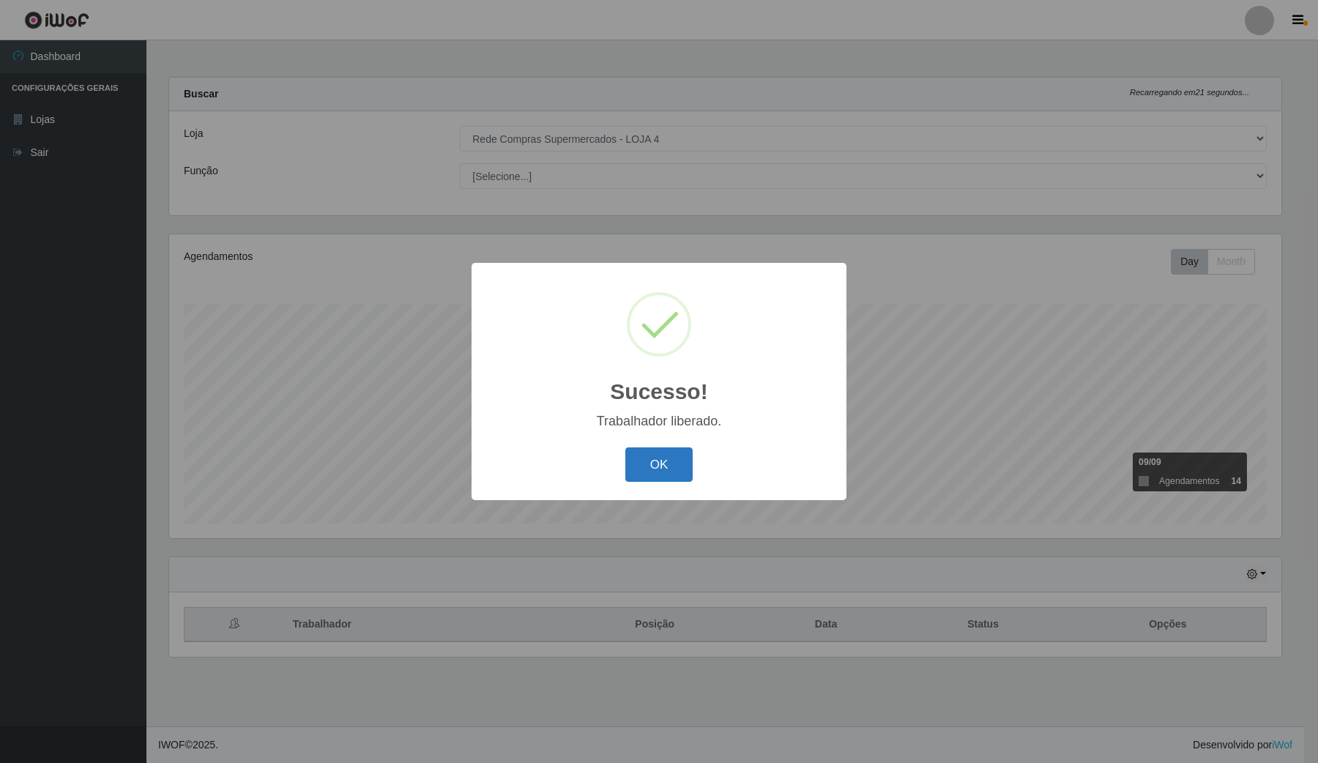
click at [681, 476] on button "OK" at bounding box center [659, 464] width 68 height 34
